Goal: Find specific page/section: Find specific page/section

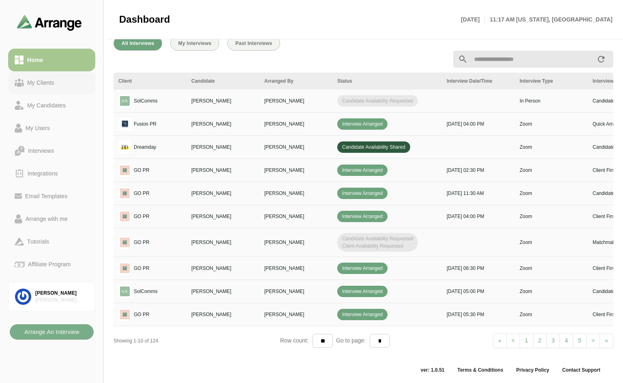
scroll to position [0, 139]
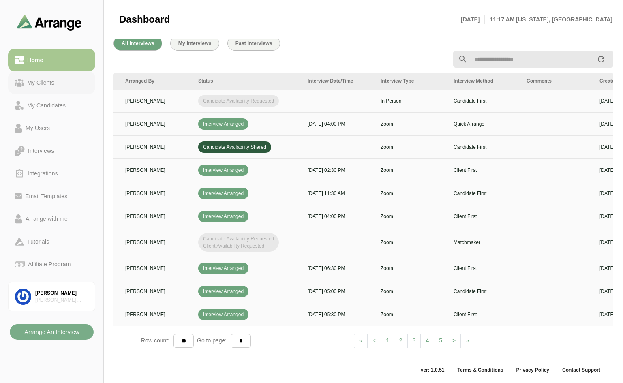
drag, startPoint x: 49, startPoint y: 79, endPoint x: 44, endPoint y: 72, distance: 8.2
click at [48, 79] on div "My Clients" at bounding box center [41, 83] width 34 height 10
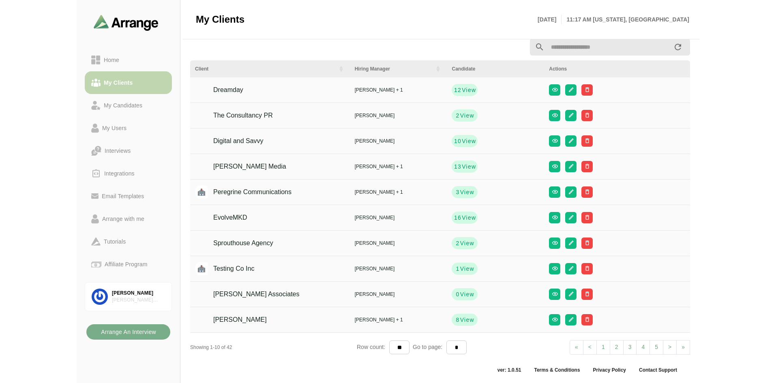
scroll to position [10, 0]
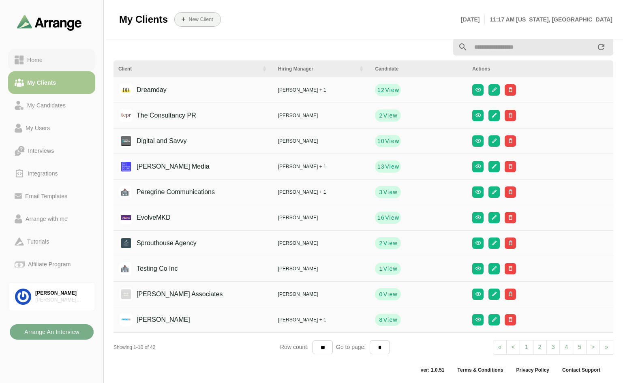
click at [45, 66] on link "Home" at bounding box center [51, 60] width 87 height 23
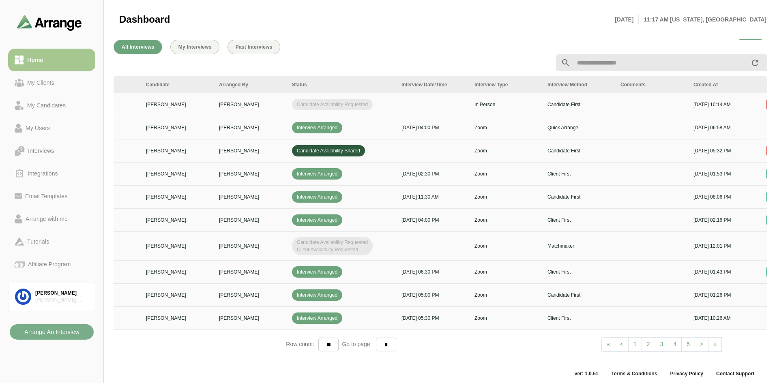
scroll to position [0, 139]
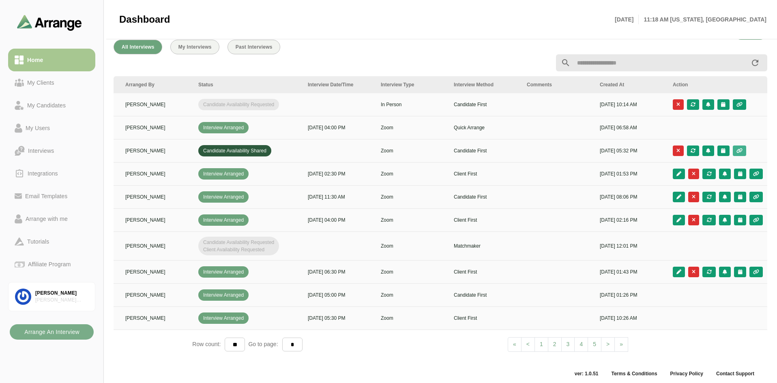
click at [623, 154] on button "button" at bounding box center [739, 151] width 13 height 11
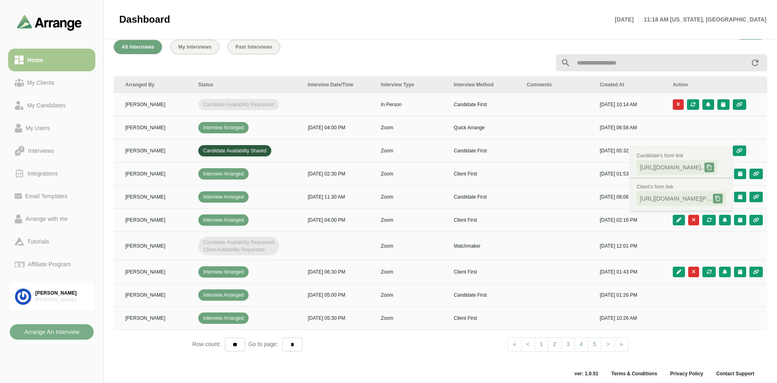
click at [623, 197] on span "[URL][DOMAIN_NAME][PERSON_NAME].." at bounding box center [676, 199] width 73 height 8
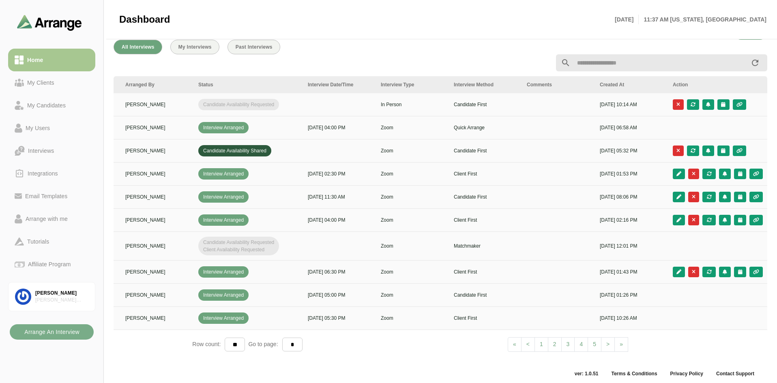
scroll to position [0, 0]
